Goal: Register for event/course

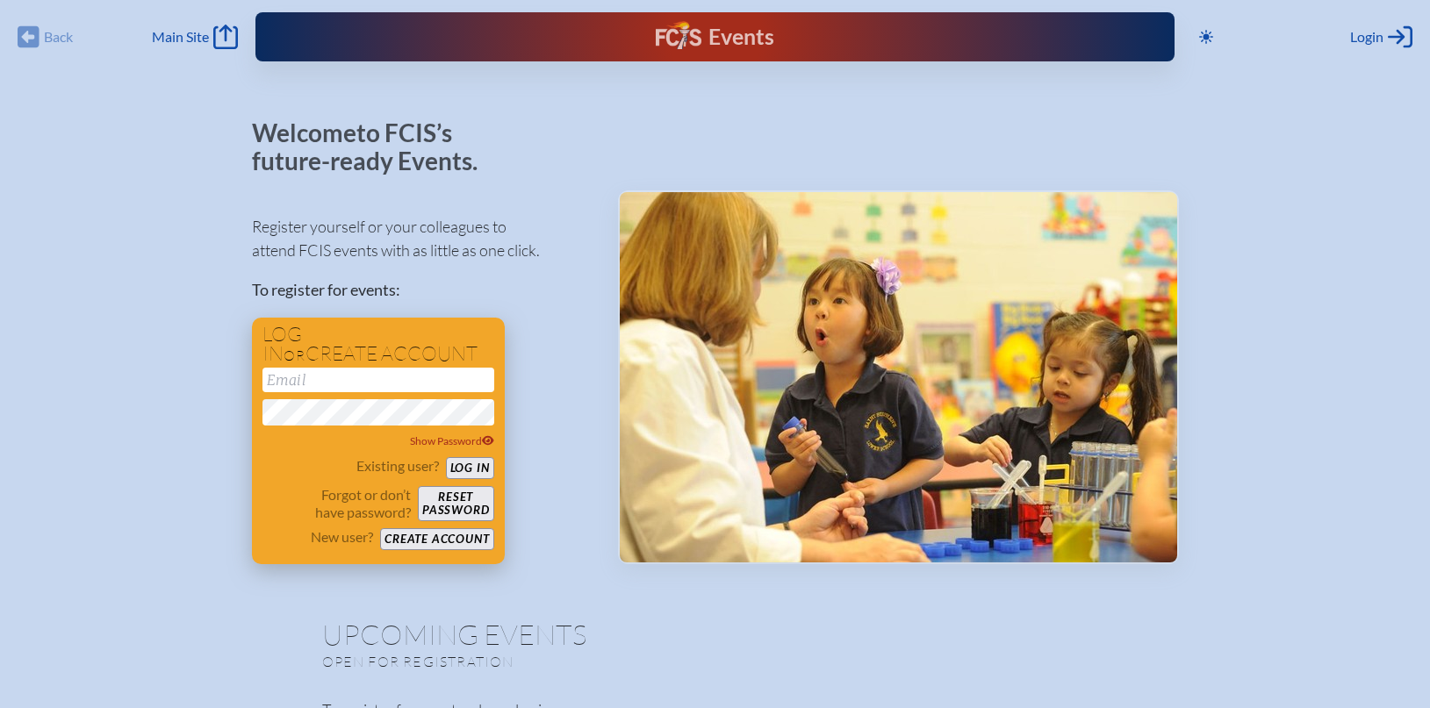
click at [360, 378] on input "email" at bounding box center [378, 380] width 232 height 25
type input "[EMAIL_ADDRESS][DOMAIN_NAME]"
click at [477, 470] on button "Log in" at bounding box center [470, 468] width 48 height 22
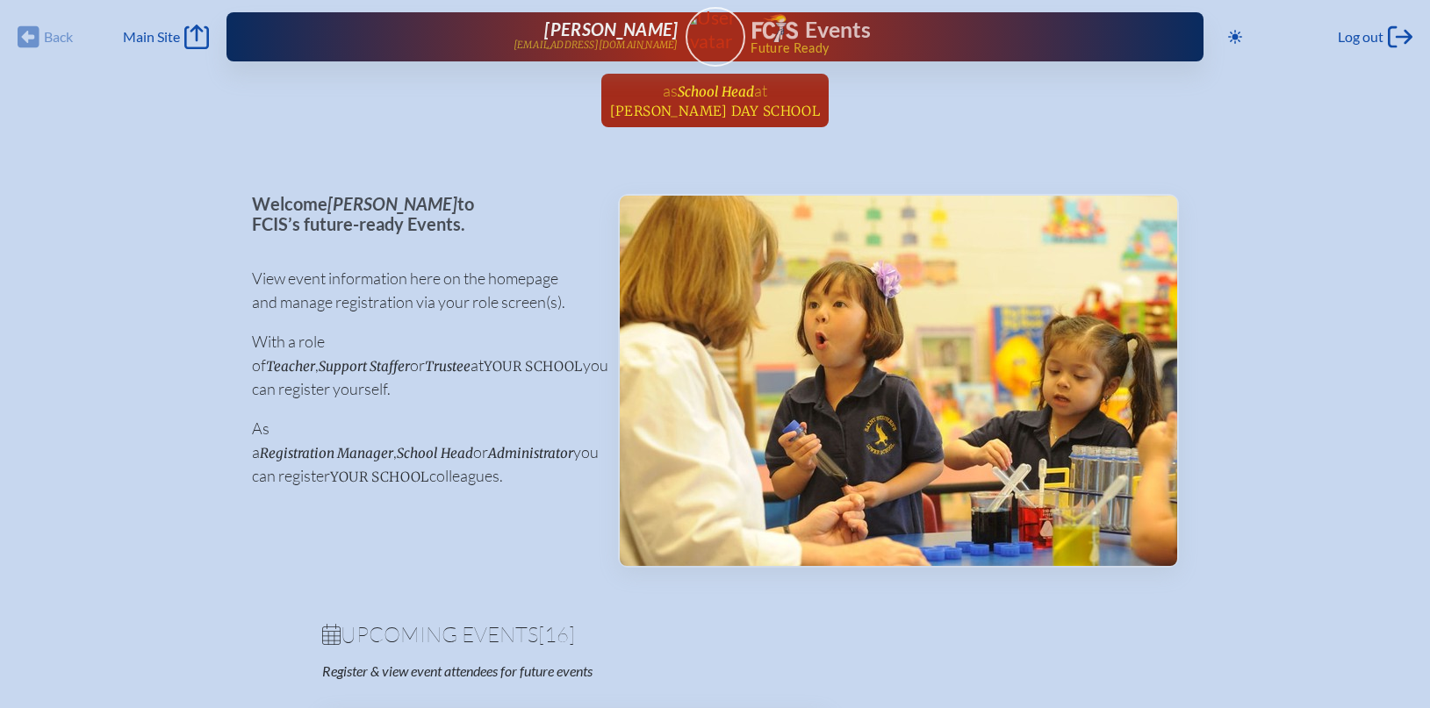
click at [739, 96] on span "School Head" at bounding box center [716, 91] width 76 height 17
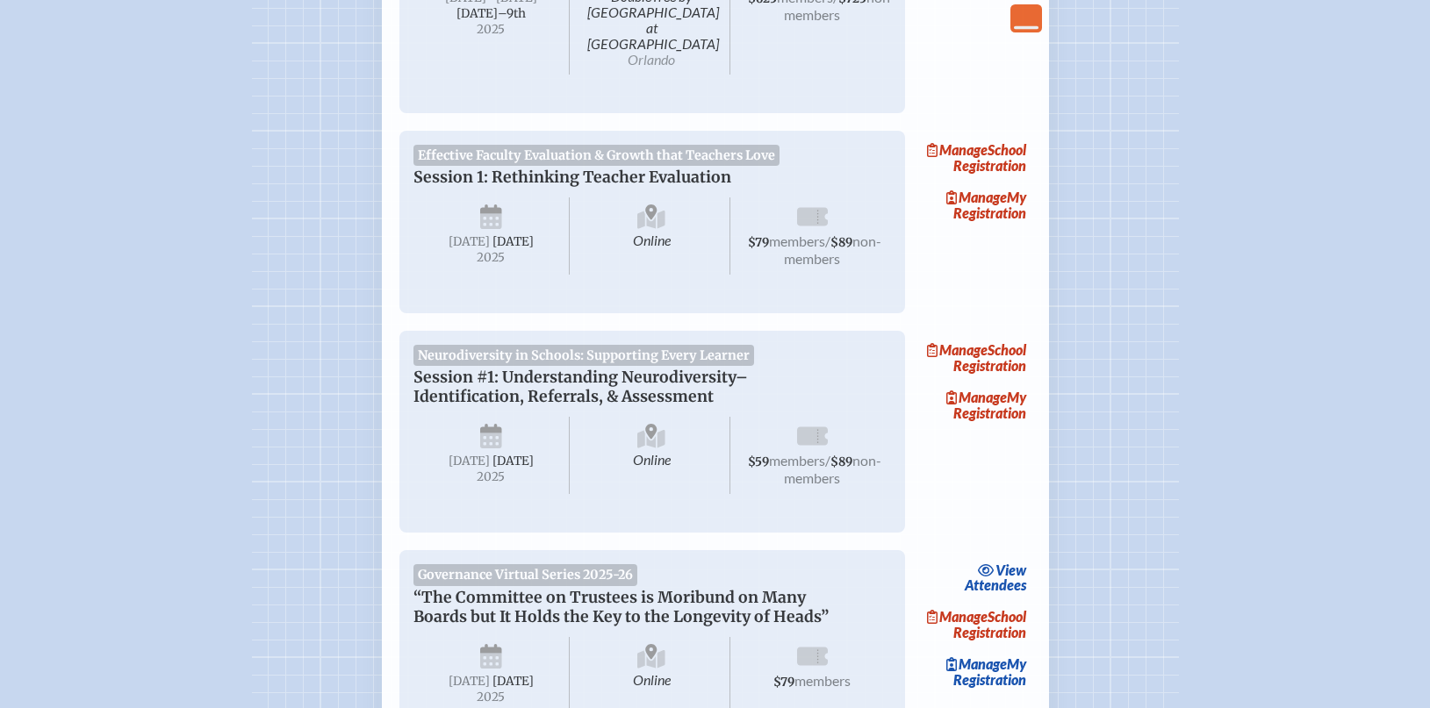
scroll to position [433, 0]
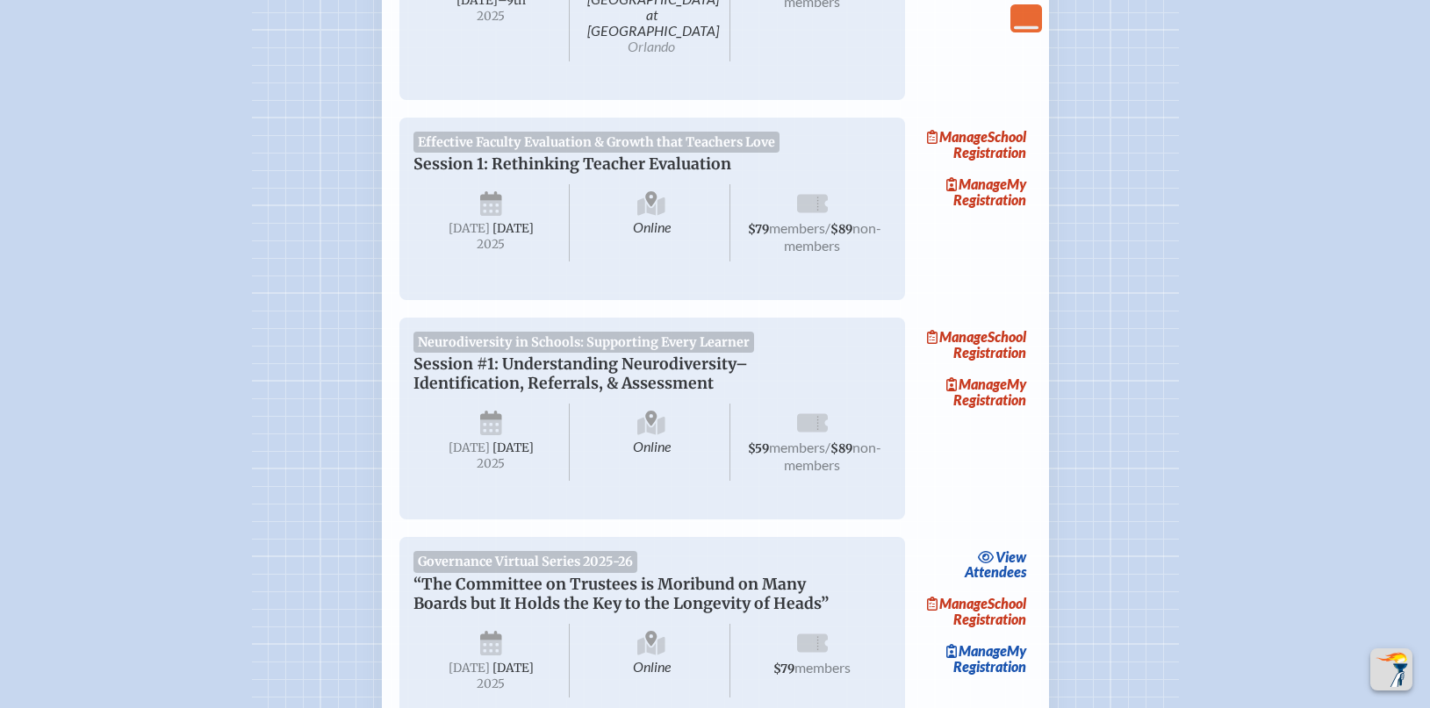
click at [769, 450] on span "$59" at bounding box center [758, 449] width 21 height 15
click at [1007, 399] on link "Manage My Registration" at bounding box center [975, 392] width 112 height 40
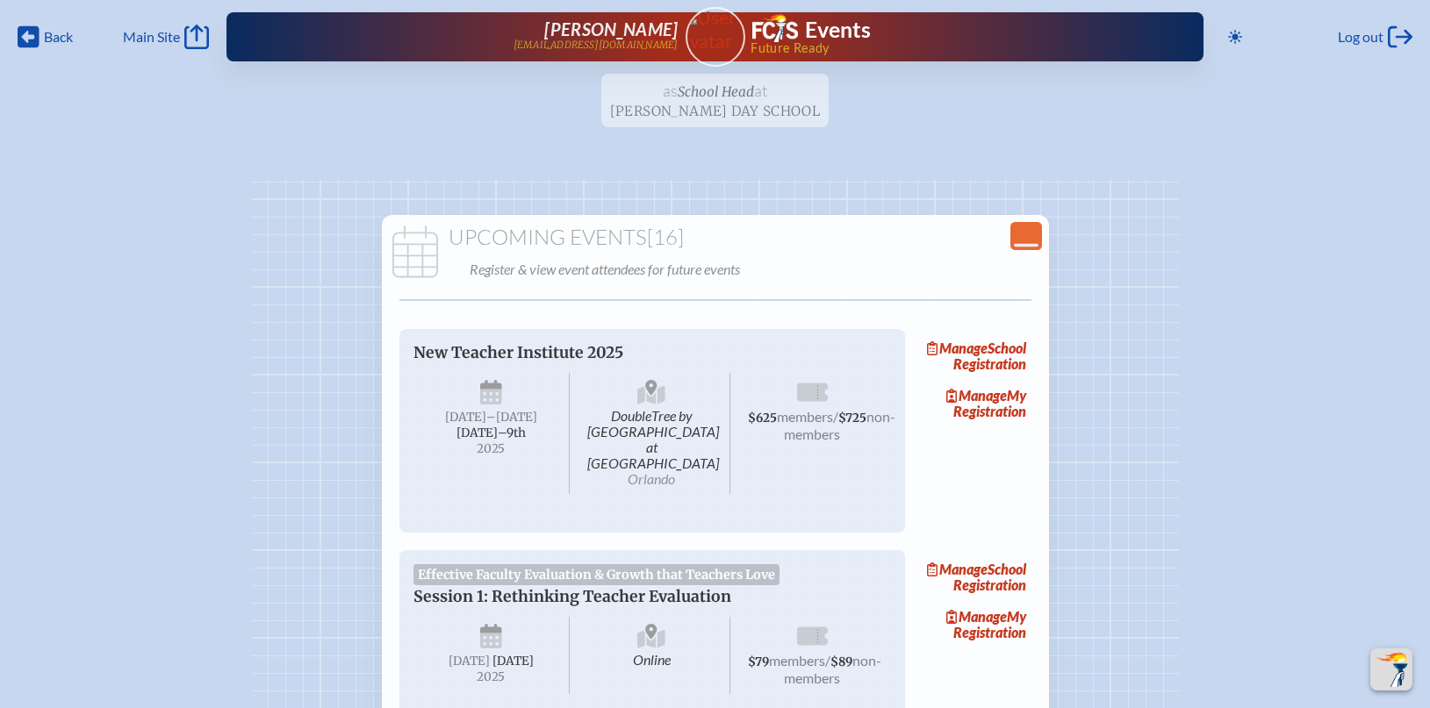
scroll to position [433, 0]
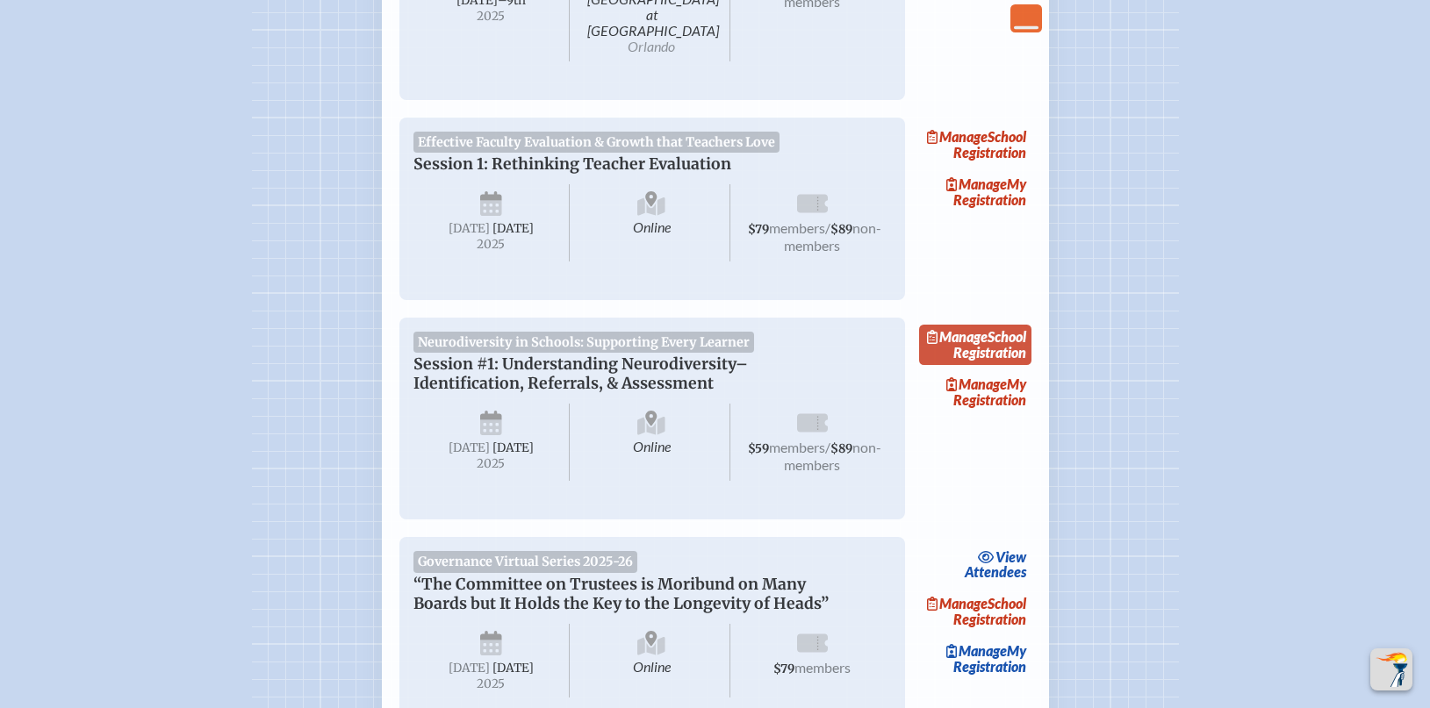
click at [1002, 346] on link "Manage School Registration" at bounding box center [975, 345] width 112 height 40
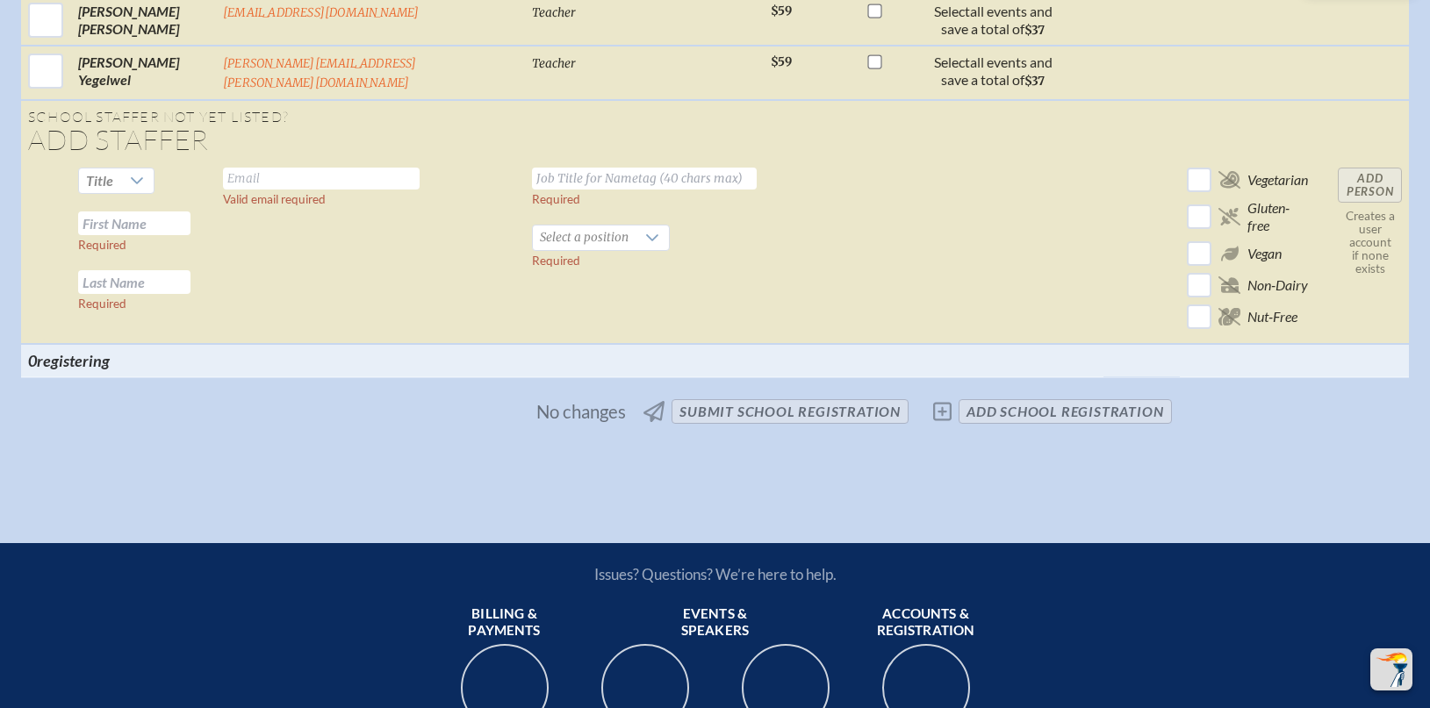
scroll to position [1536, 0]
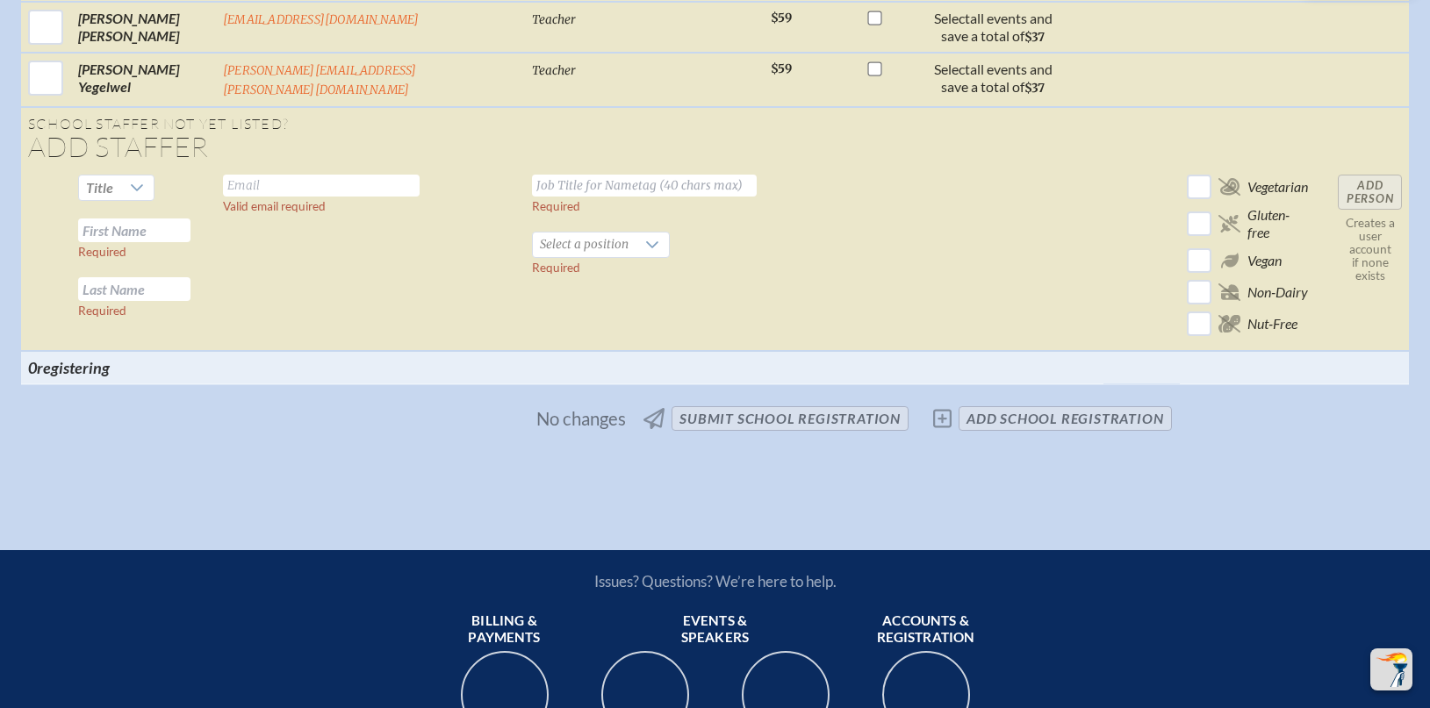
click at [266, 176] on input "text" at bounding box center [321, 186] width 197 height 22
type input "mwright@dubowgottlieb.org"
type input "Learning Specialist"
click at [98, 219] on input "text" at bounding box center [134, 231] width 112 height 24
type input "Mary"
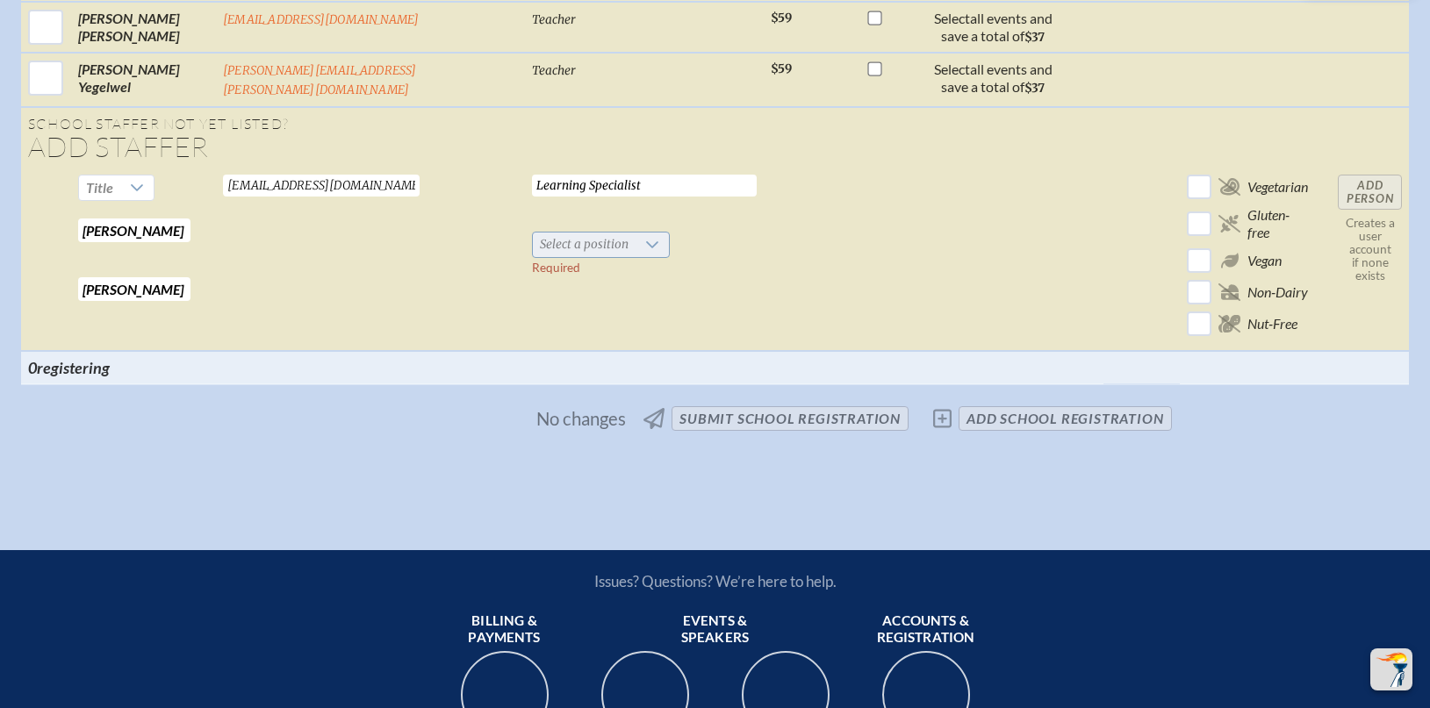
type input "Wright"
click at [533, 234] on span "Select a position" at bounding box center [584, 245] width 103 height 25
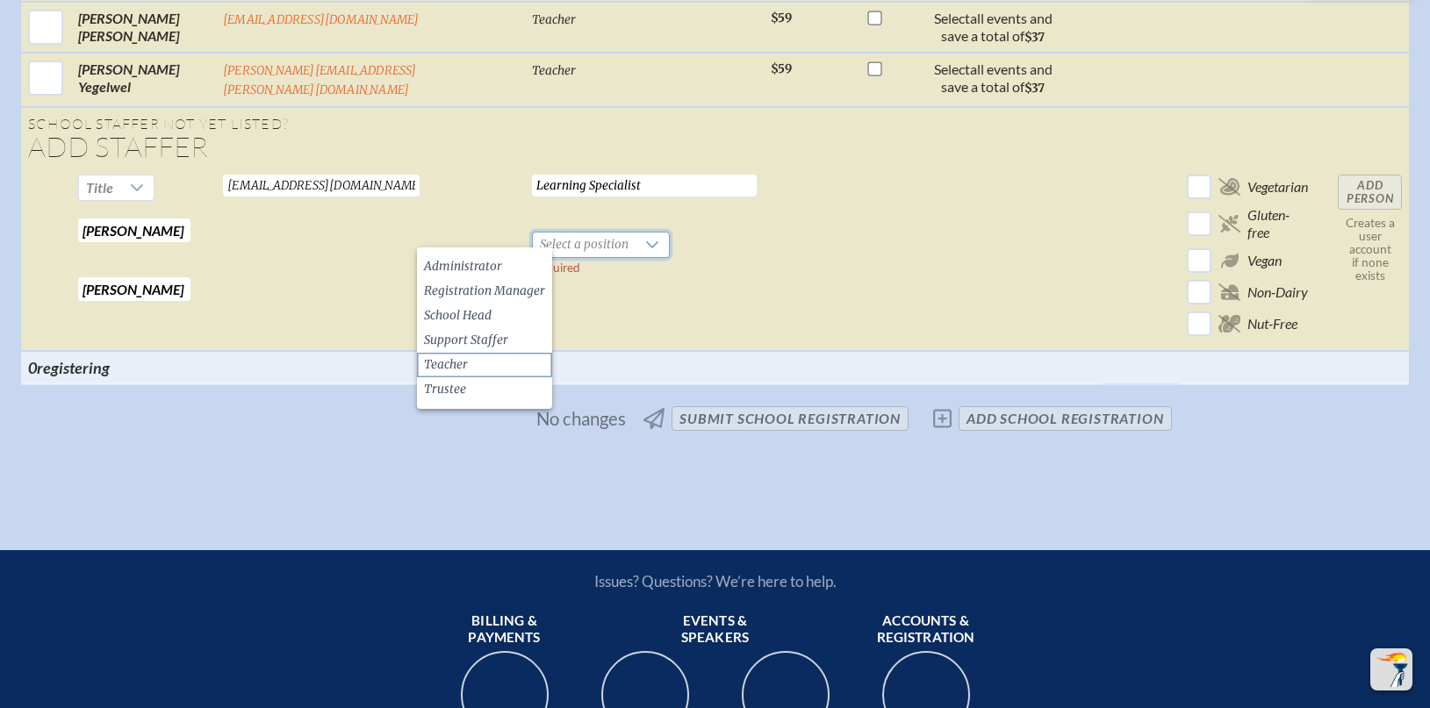
click at [458, 368] on span "Teacher" at bounding box center [446, 365] width 44 height 18
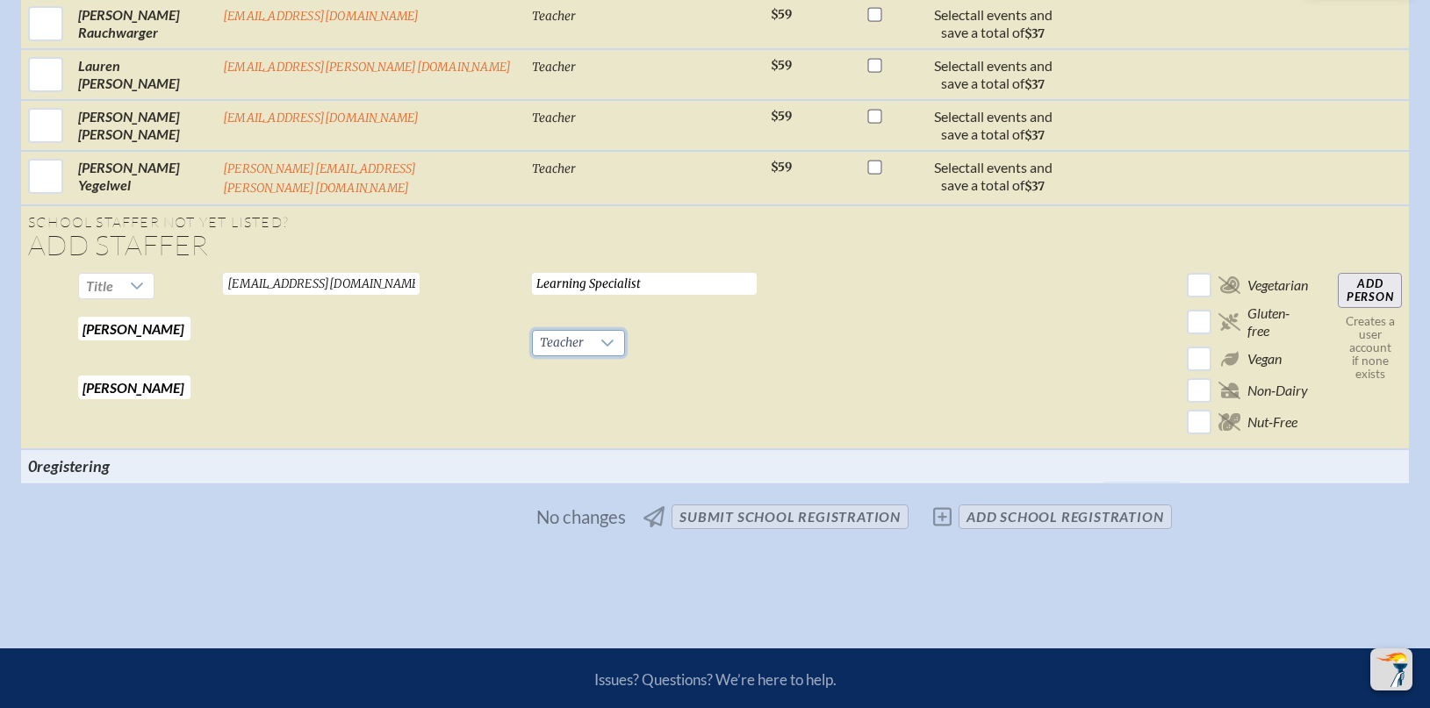
scroll to position [1428, 0]
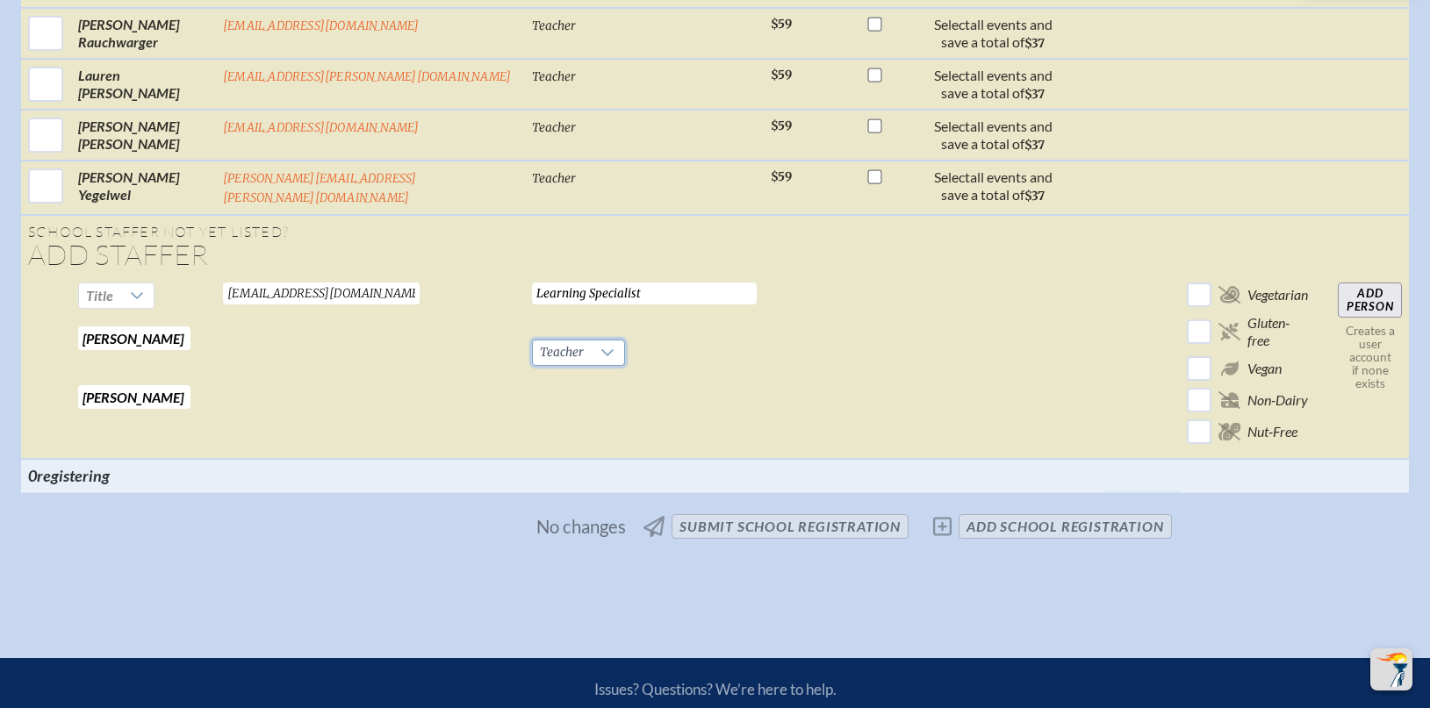
click at [1377, 287] on input "Add Person" at bounding box center [1370, 300] width 64 height 35
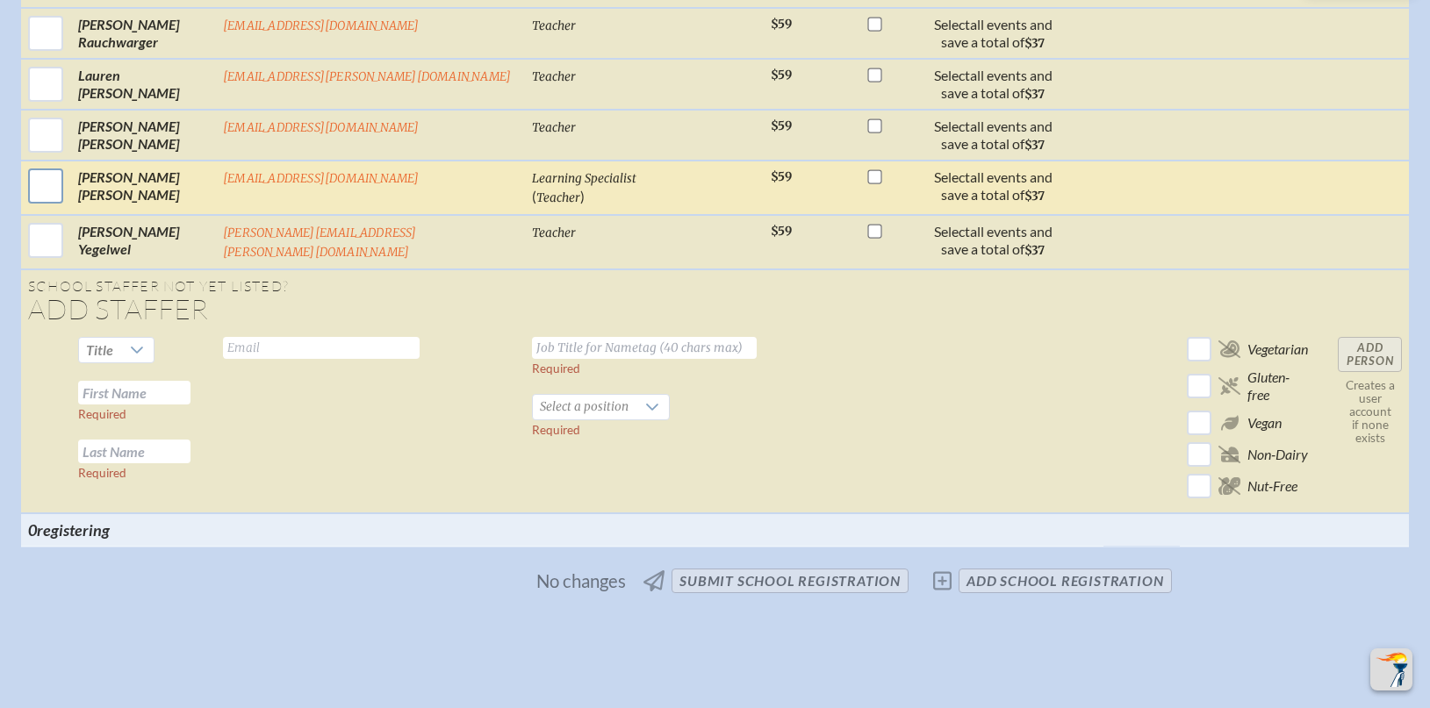
click at [44, 178] on input "checkbox" at bounding box center [46, 186] width 44 height 44
checkbox input "true"
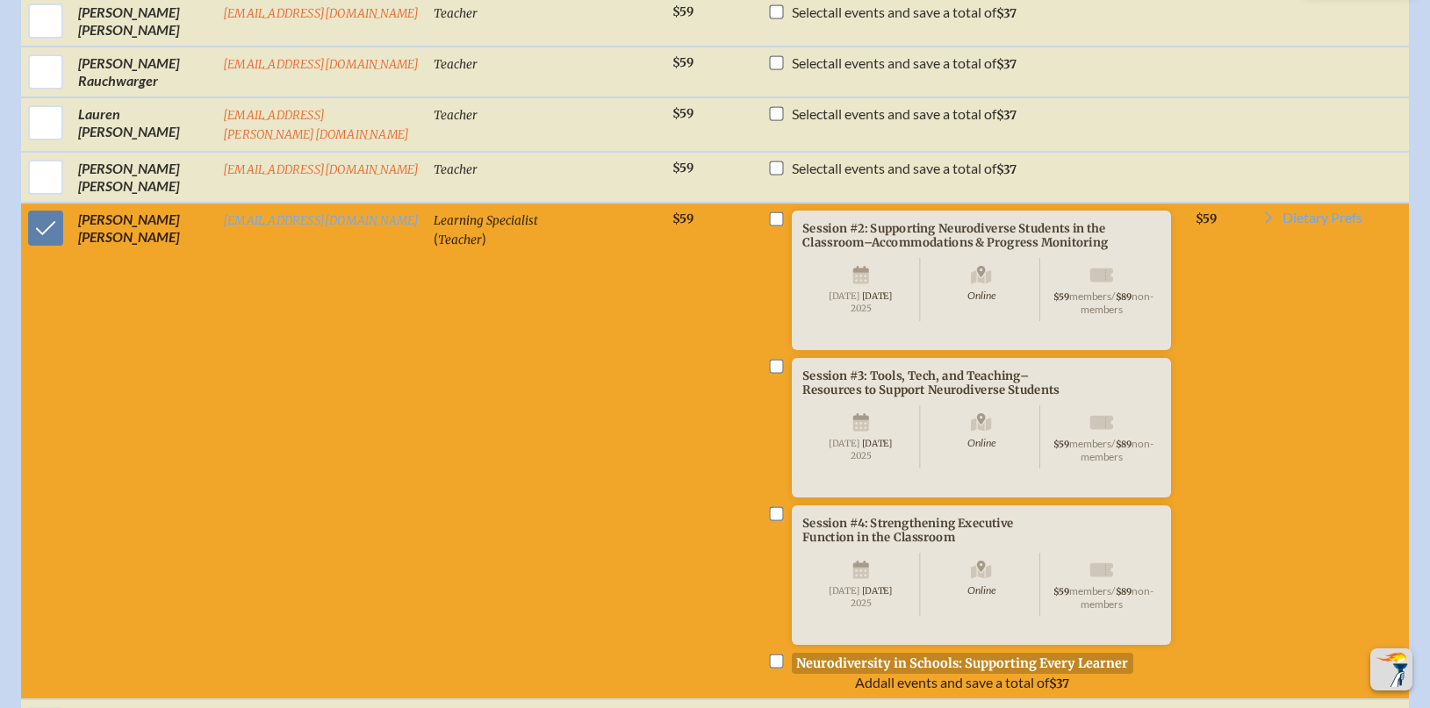
scroll to position [1370, 0]
